Goal: Manage account settings

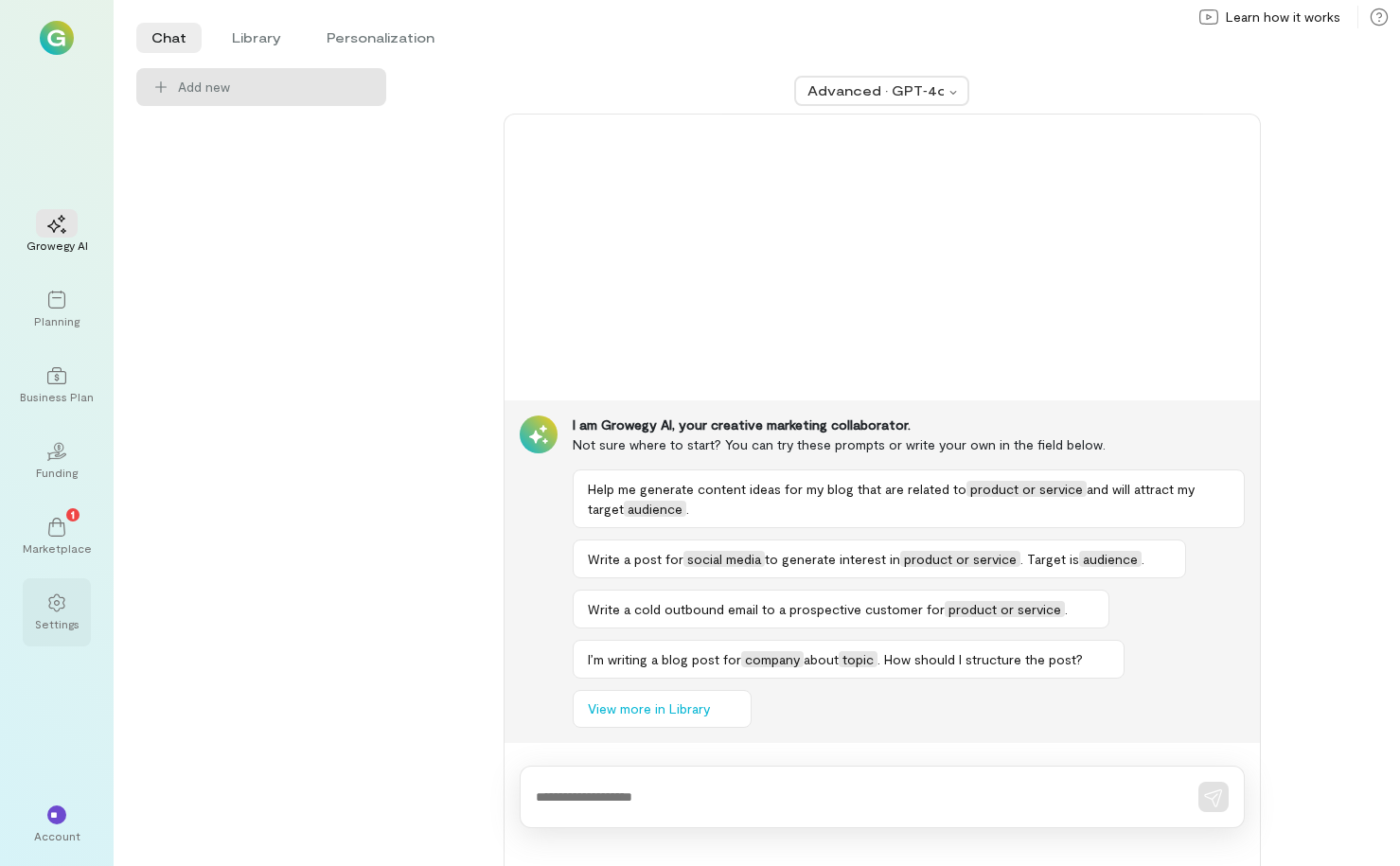
click at [65, 612] on icon at bounding box center [57, 603] width 19 height 19
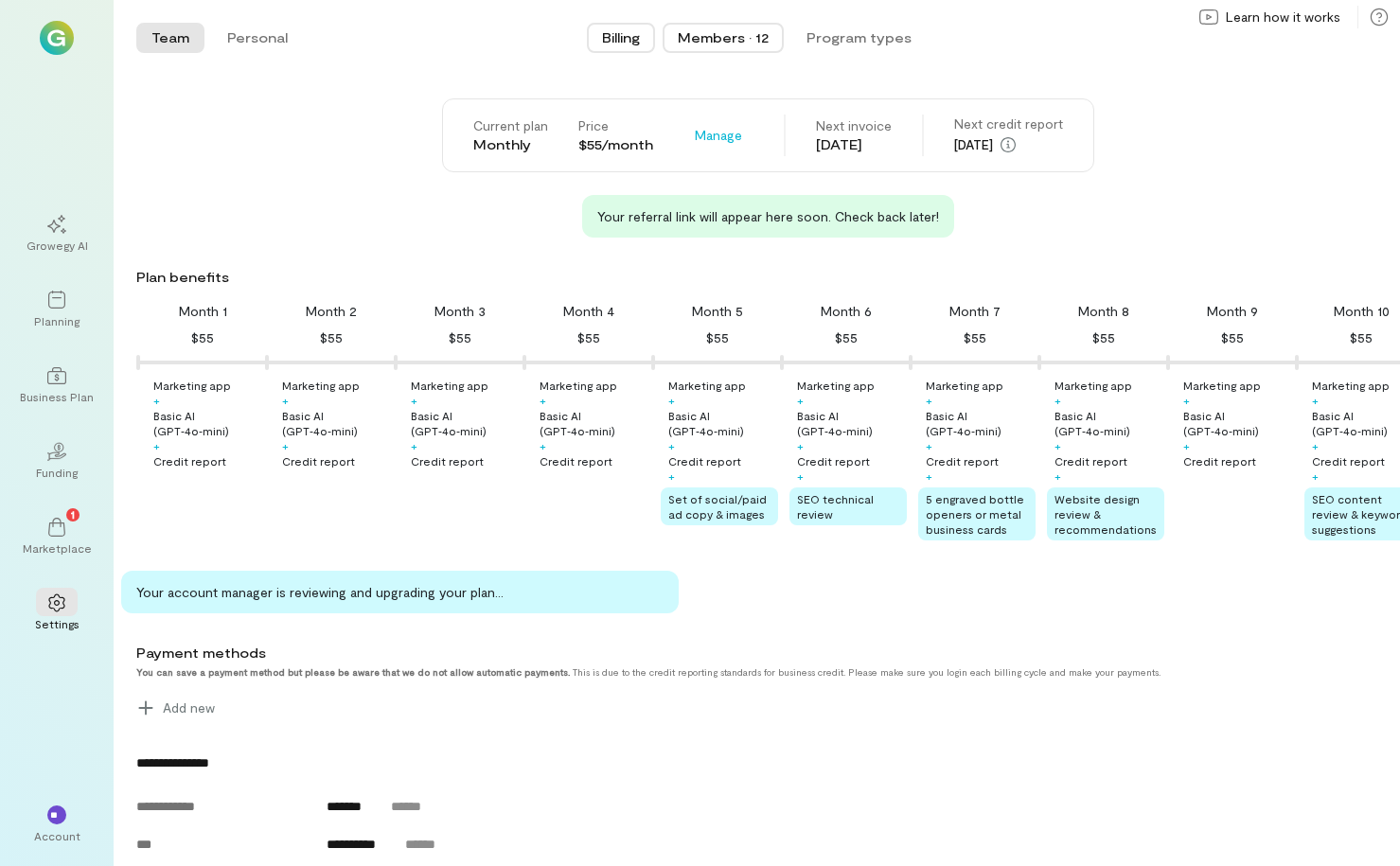
click at [726, 48] on button "Members · 12" at bounding box center [722, 38] width 121 height 31
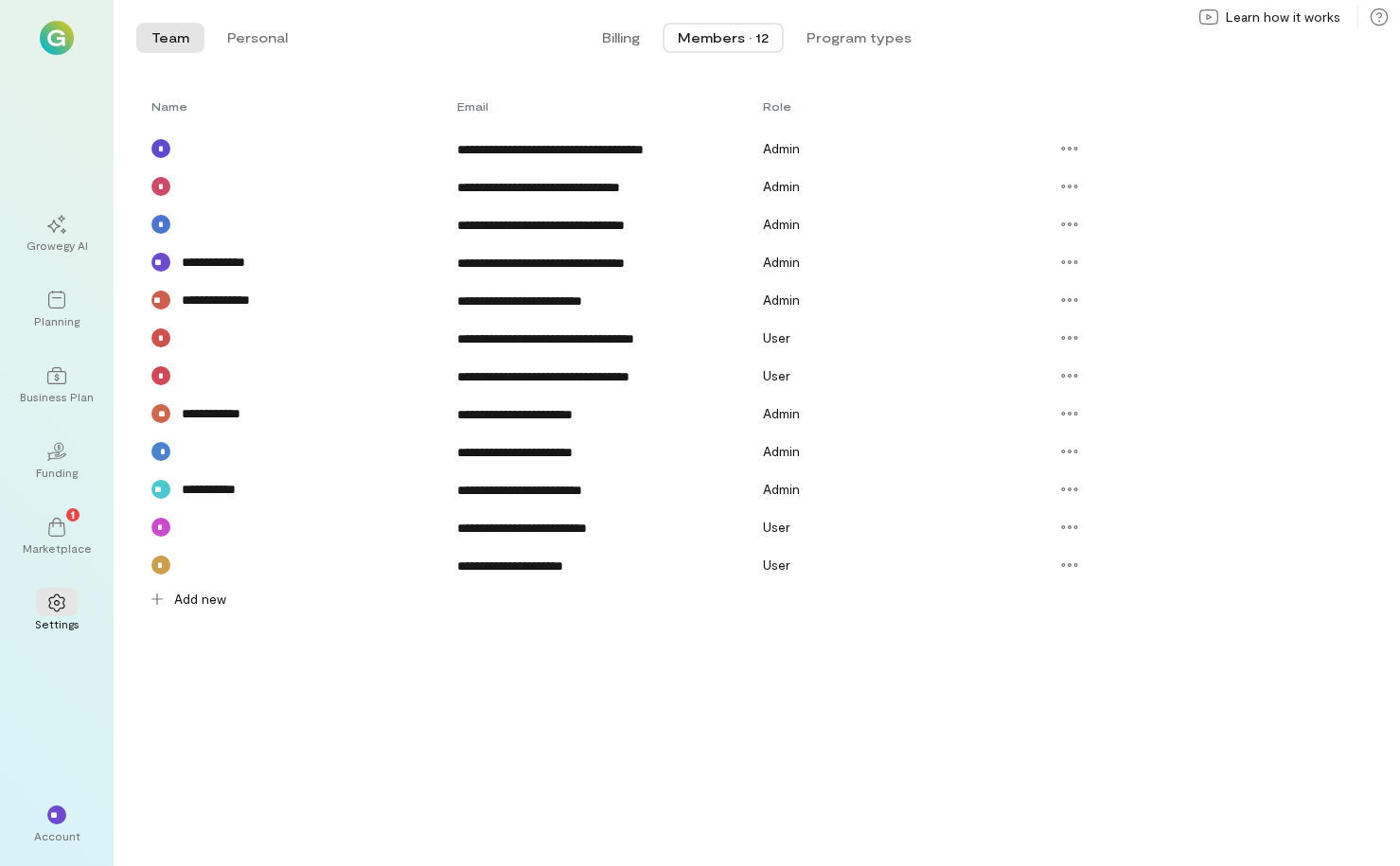
click at [481, 468] on div "**********" at bounding box center [745, 452] width 1218 height 38
click at [616, 498] on div "**********" at bounding box center [610, 489] width 306 height 20
